Goal: Task Accomplishment & Management: Use online tool/utility

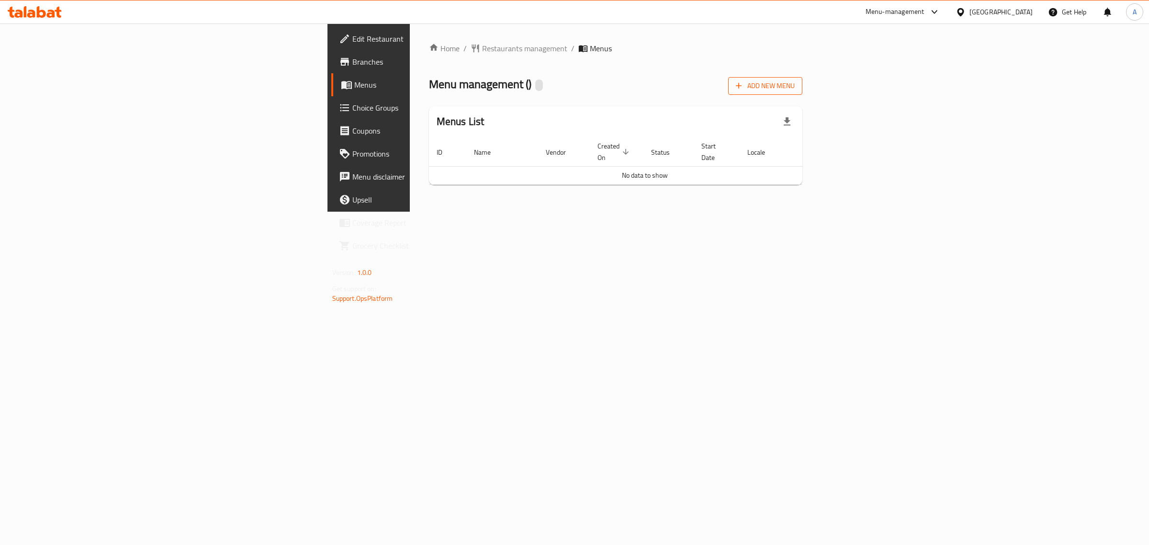
click at [802, 93] on button "Add New Menu" at bounding box center [765, 86] width 74 height 18
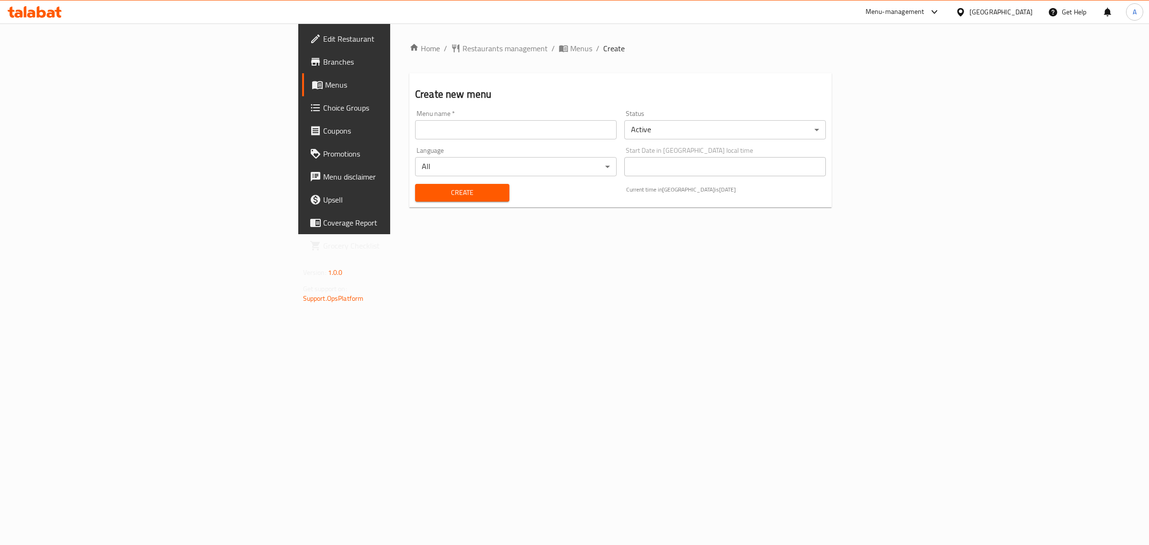
click at [524, 125] on input "text" at bounding box center [516, 129] width 202 height 19
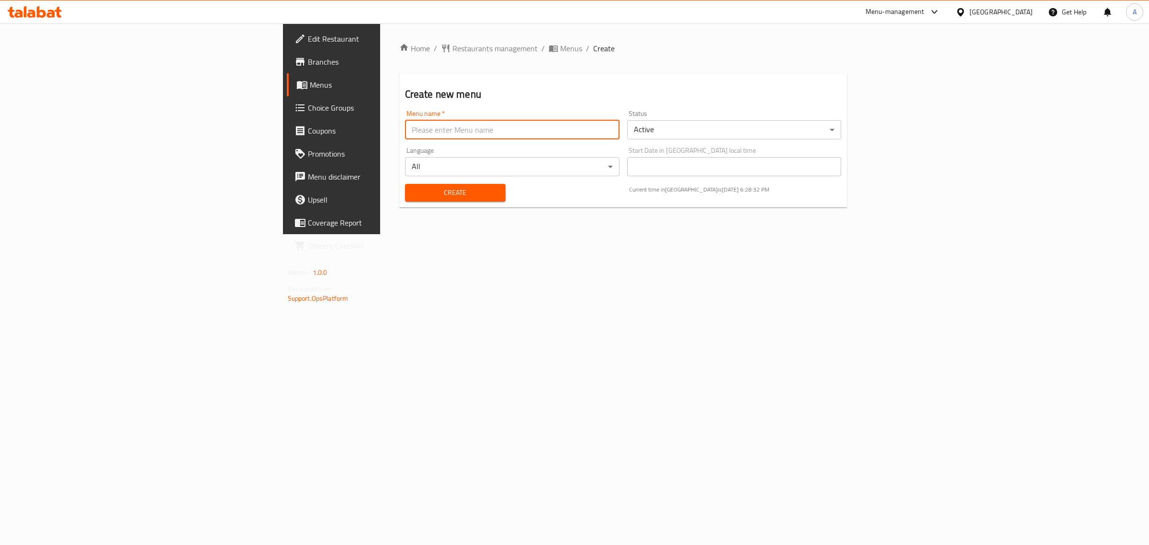
type input "1"
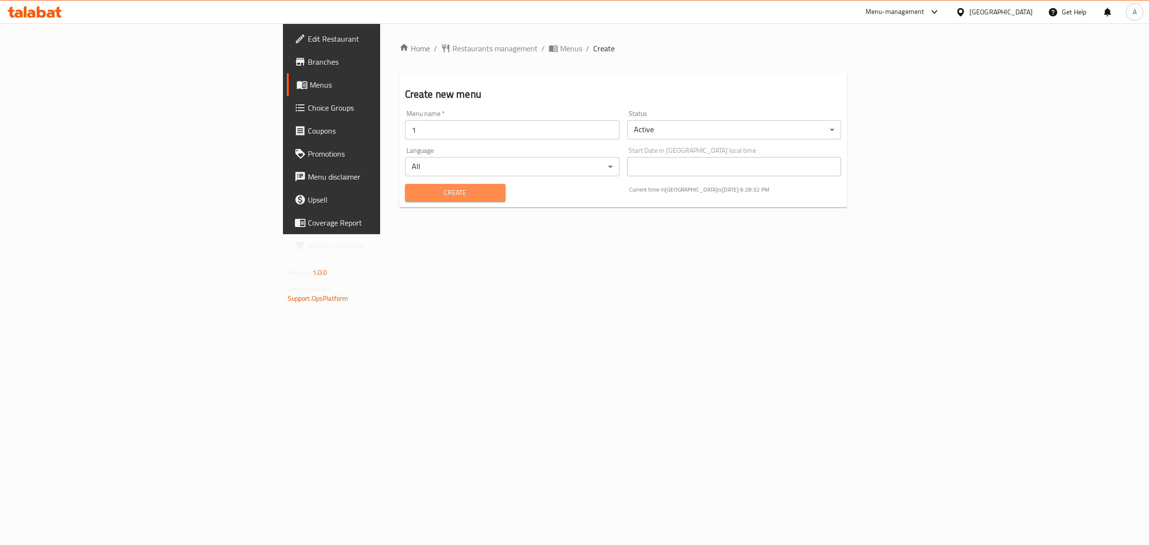
click at [413, 192] on span "Create" at bounding box center [455, 193] width 85 height 12
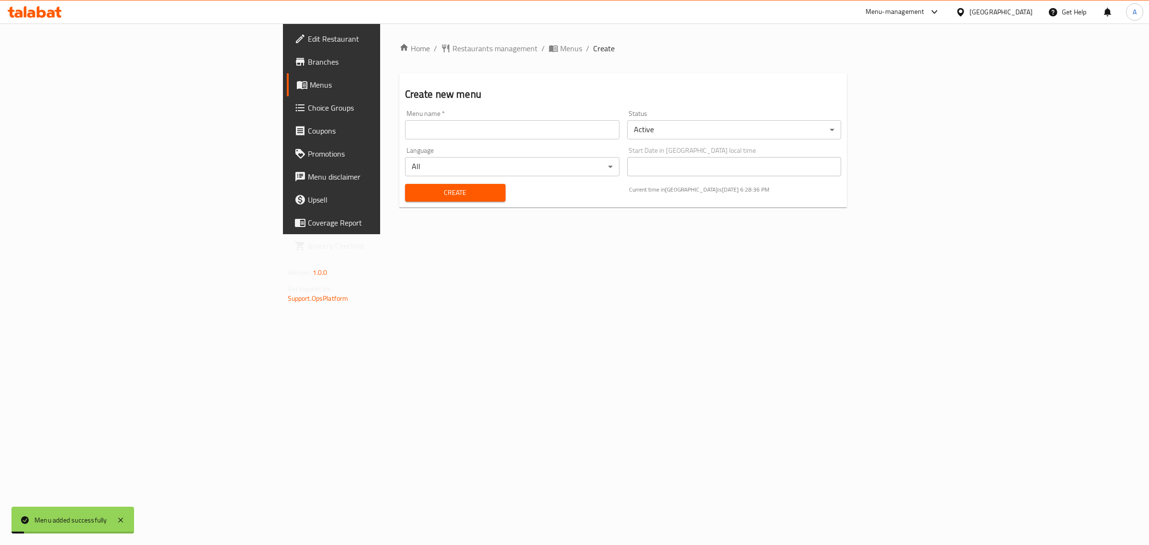
click at [310, 87] on span "Menus" at bounding box center [388, 84] width 157 height 11
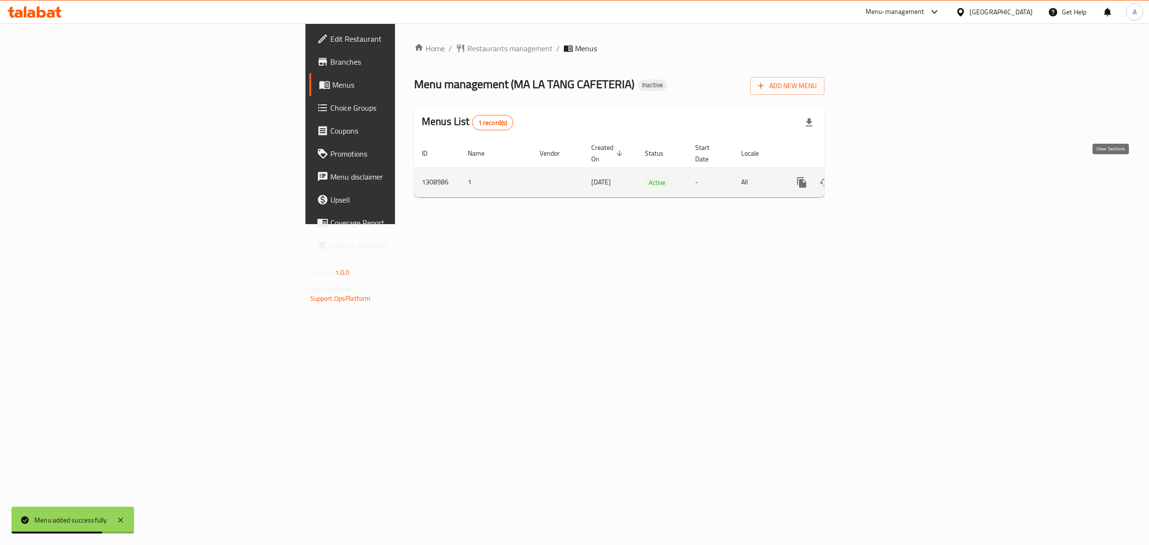
click at [877, 177] on icon "enhanced table" at bounding box center [870, 182] width 11 height 11
